Goal: Information Seeking & Learning: Learn about a topic

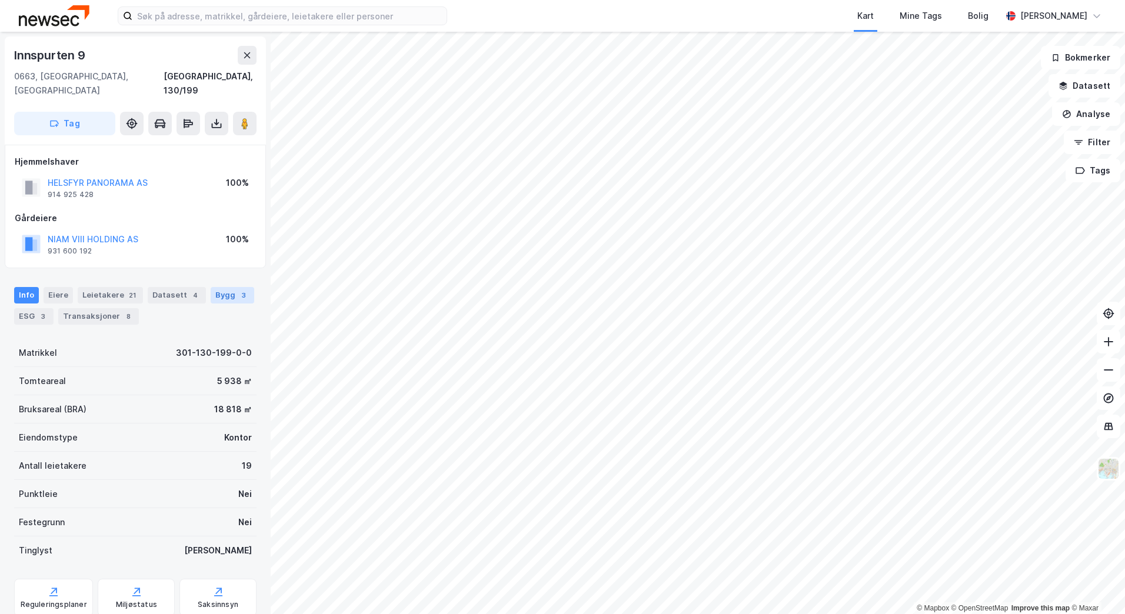
click at [215, 287] on div "Bygg 3" at bounding box center [233, 295] width 44 height 16
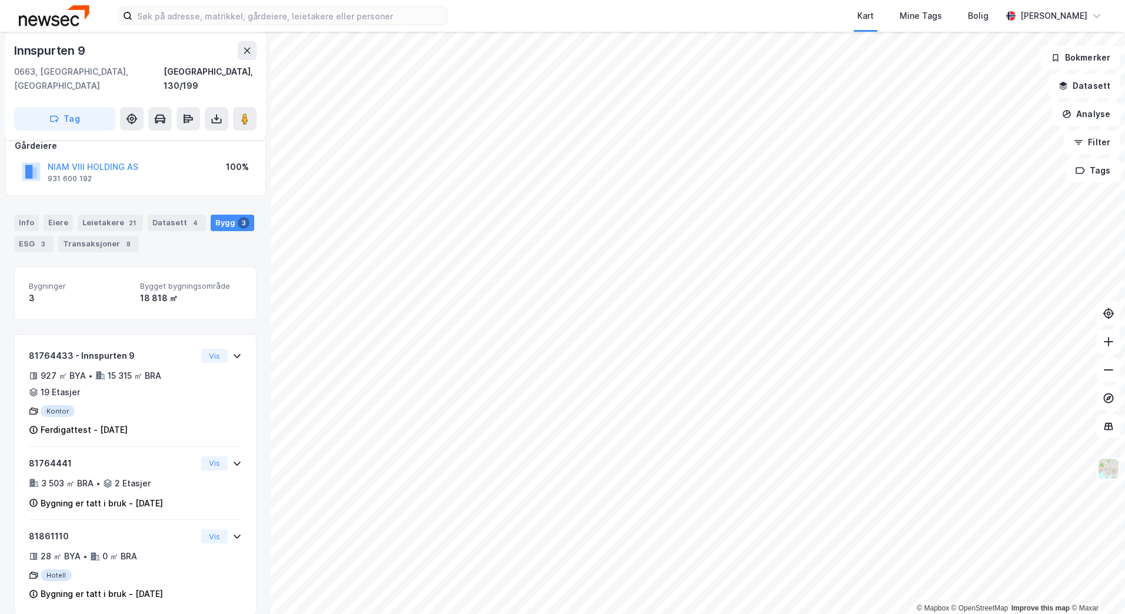
scroll to position [74, 0]
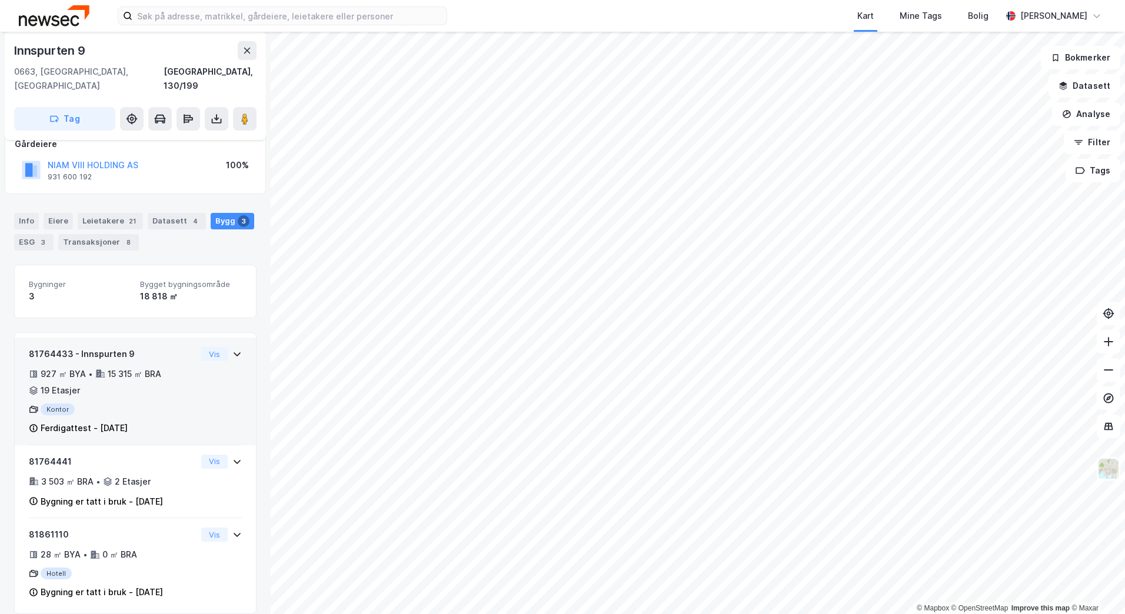
click at [233, 342] on div "81764433 - Innspurten 9 927 ㎡ BYA • 15 315 ㎡ BRA • 19 Etasjer Kontor Ferdigatte…" at bounding box center [135, 392] width 241 height 108
